Goal: Task Accomplishment & Management: Find specific page/section

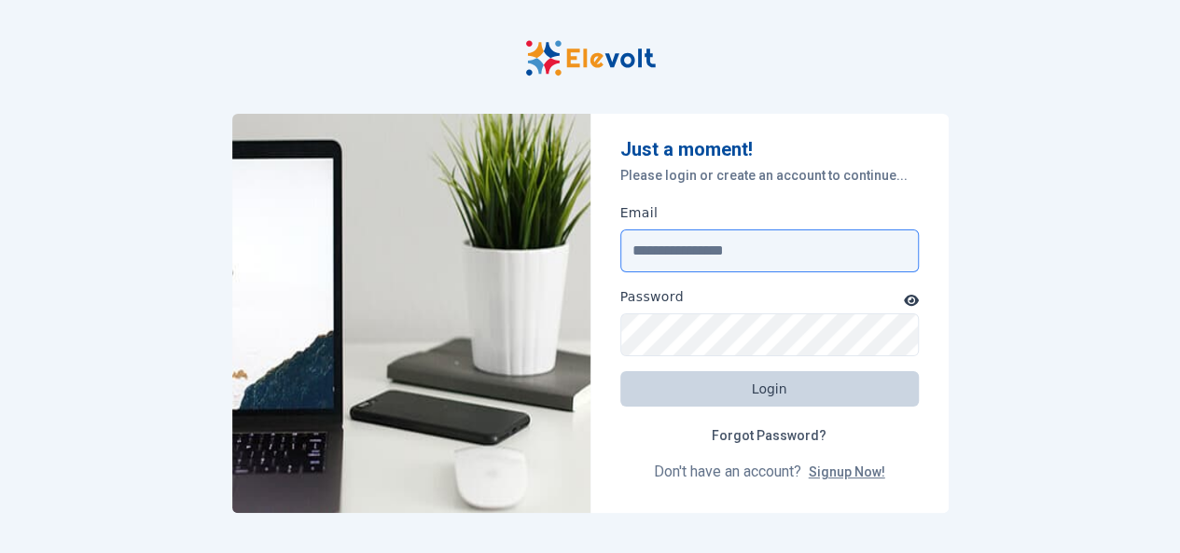
type input "**********"
click at [770, 381] on button "Login" at bounding box center [769, 388] width 298 height 35
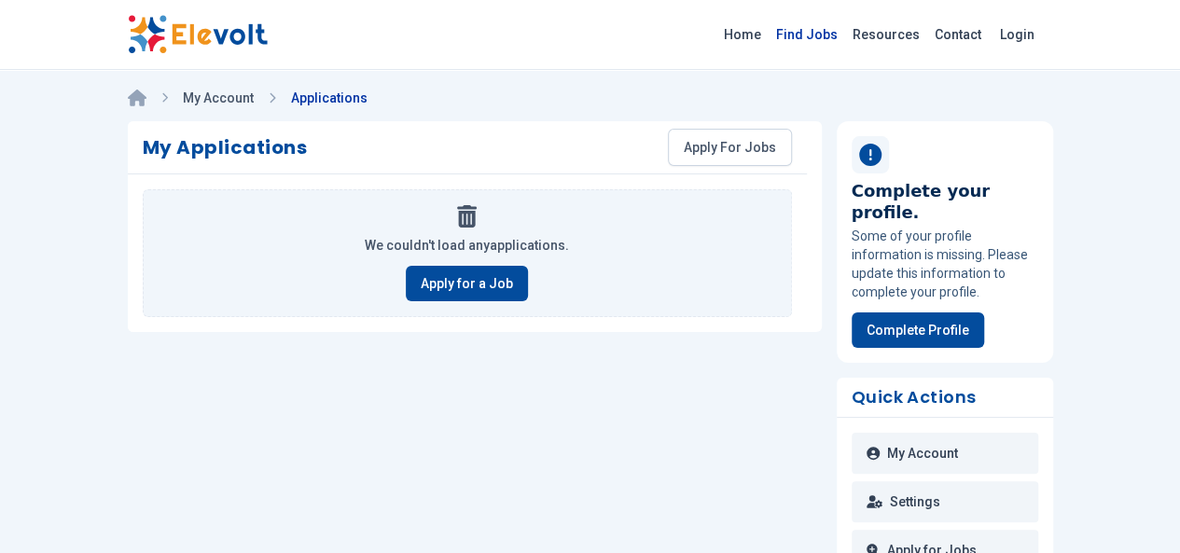
click at [845, 35] on link "Find Jobs" at bounding box center [806, 35] width 76 height 30
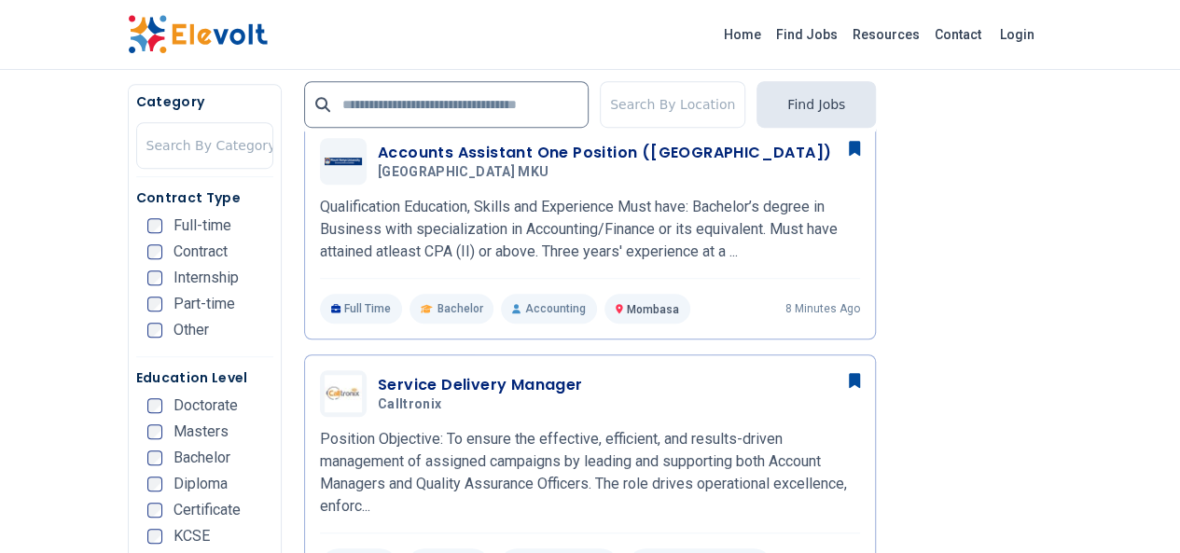
scroll to position [497, 0]
